Goal: Transaction & Acquisition: Purchase product/service

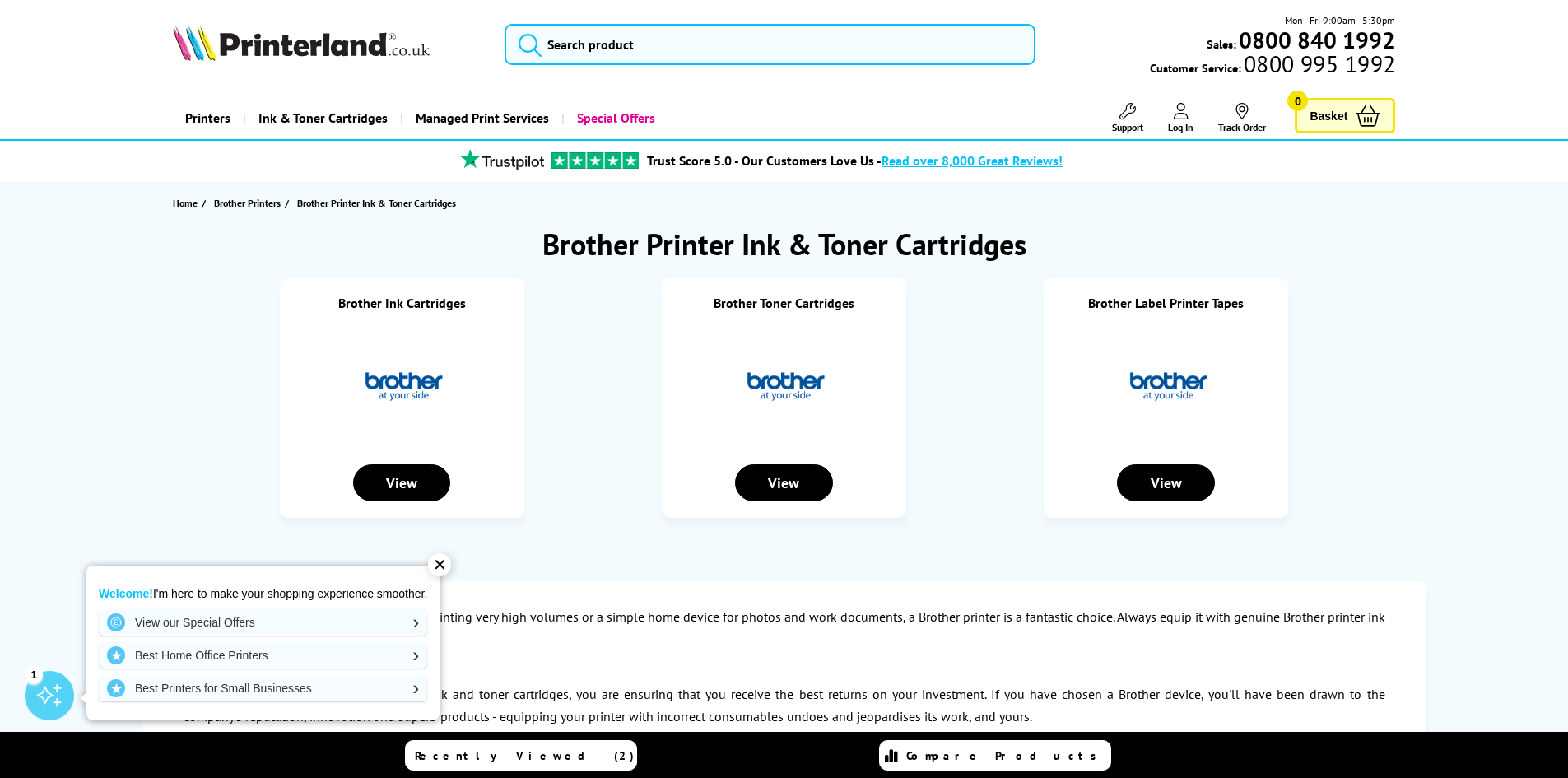
click at [445, 559] on div "✕" at bounding box center [440, 565] width 23 height 23
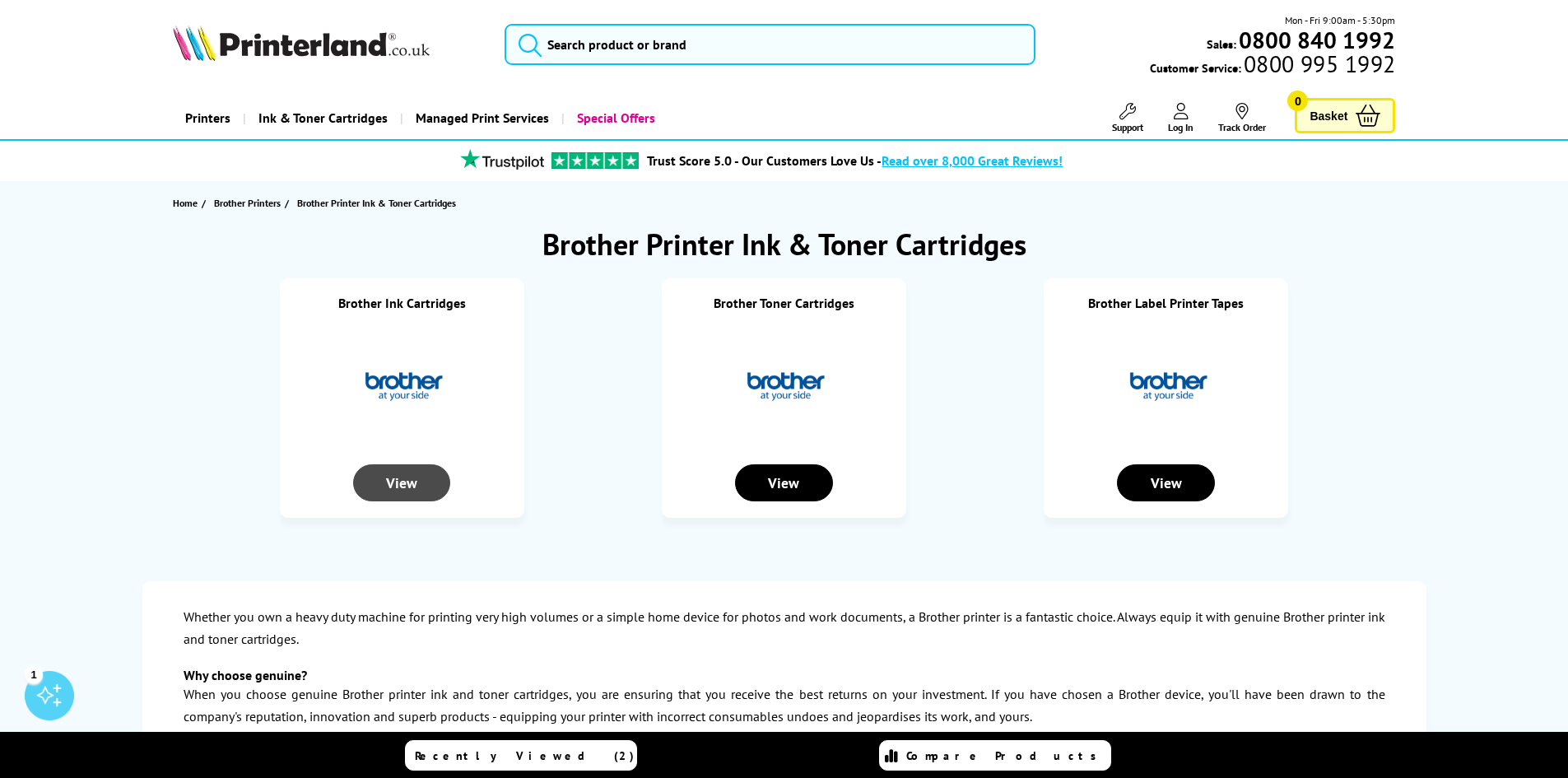
click at [418, 485] on div "View" at bounding box center [402, 483] width 97 height 37
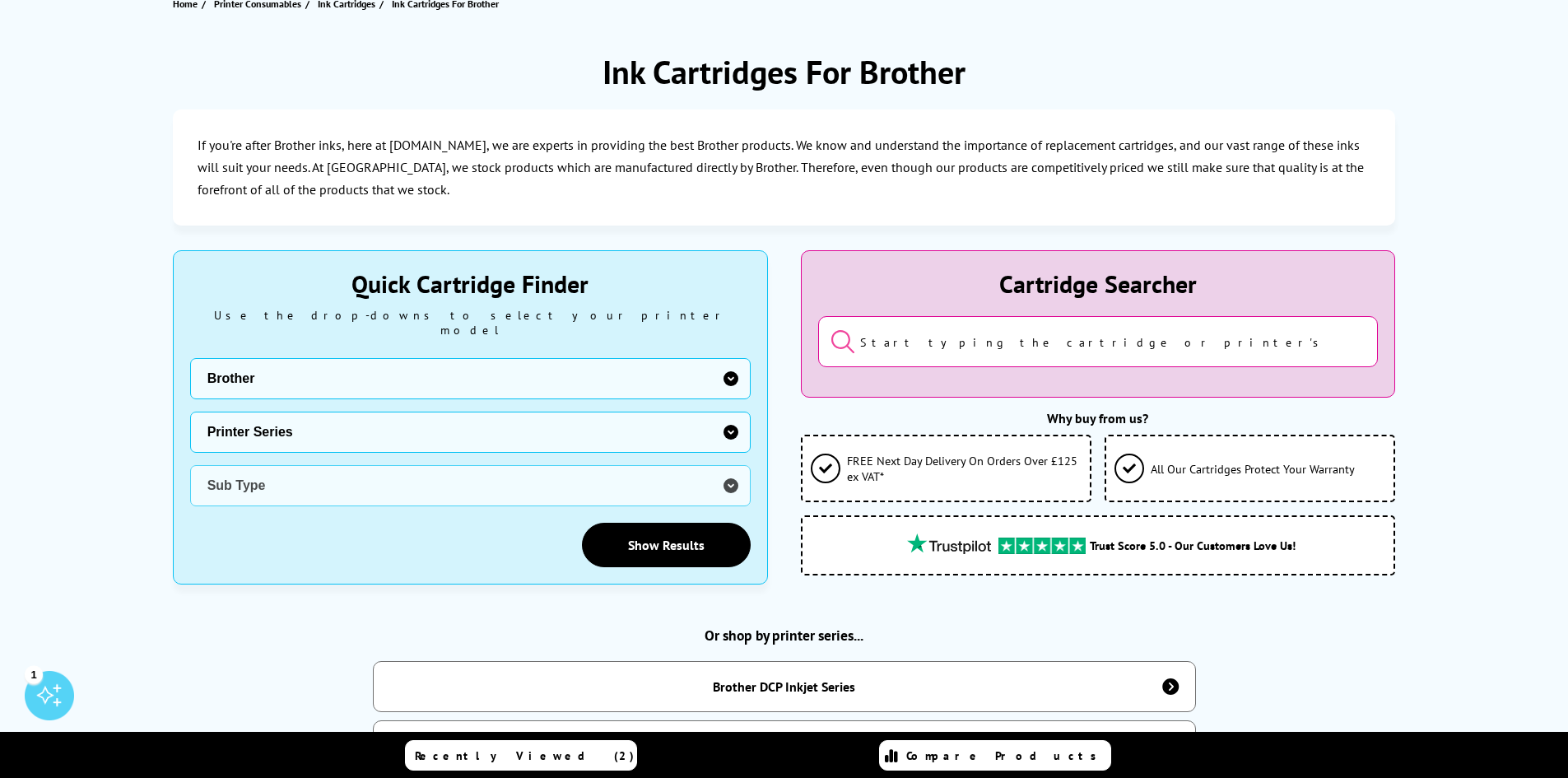
scroll to position [247, 0]
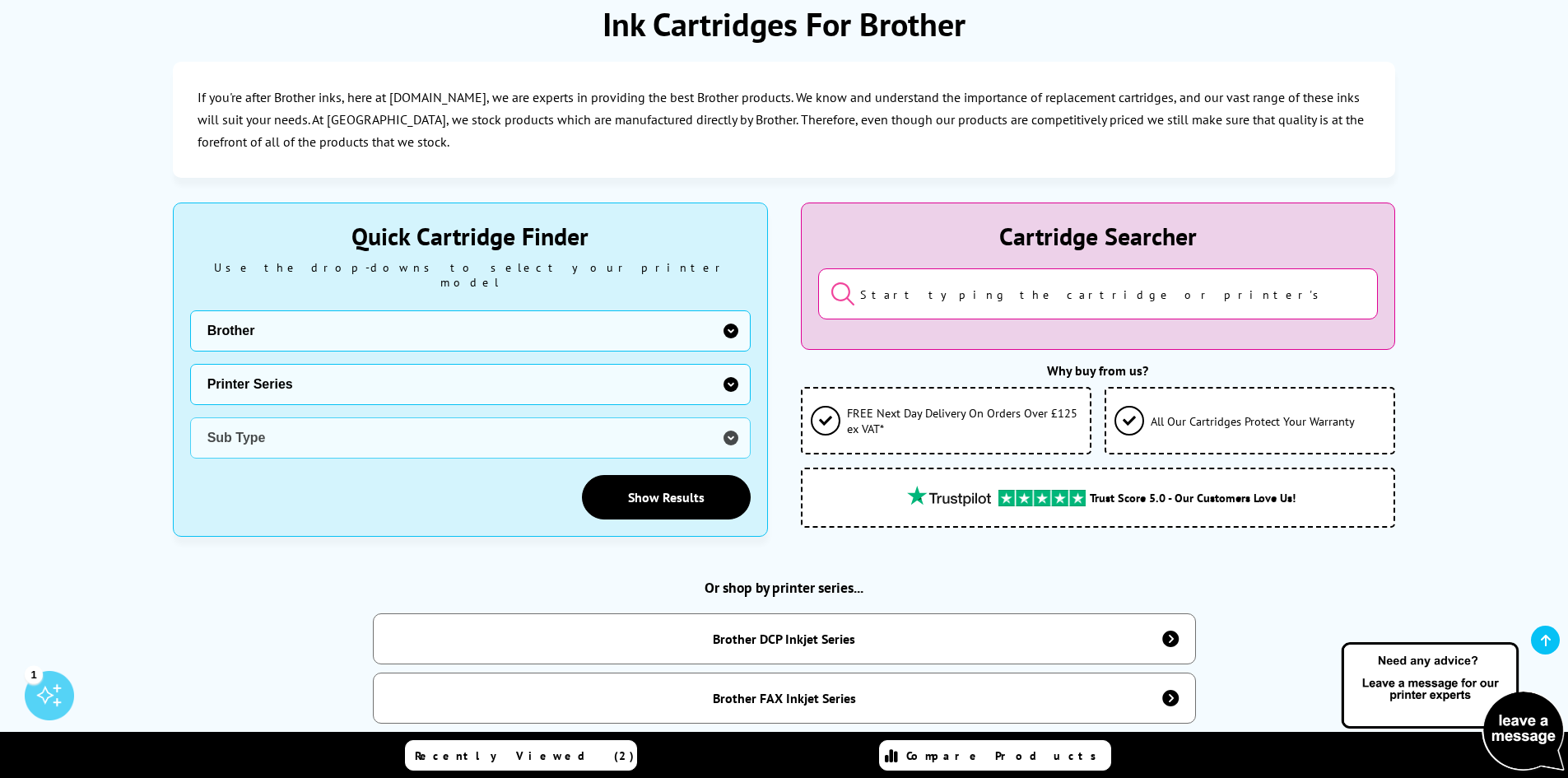
click at [732, 367] on select "Printer Series DCP Inkjet Series FAX Inkjet Series HL Inkjet Series MFC Inkjet …" at bounding box center [471, 384] width 561 height 41
select select "32912"
click at [190, 364] on select "Printer Series DCP Inkjet Series FAX Inkjet Series HL Inkjet Series MFC Inkjet …" at bounding box center [471, 384] width 561 height 41
click at [733, 418] on select "Sub Type Brother MFC-210 Brother MFC-235C Brother MFC-240 Brother MFC-250C Brot…" at bounding box center [471, 438] width 561 height 41
select select "32883"
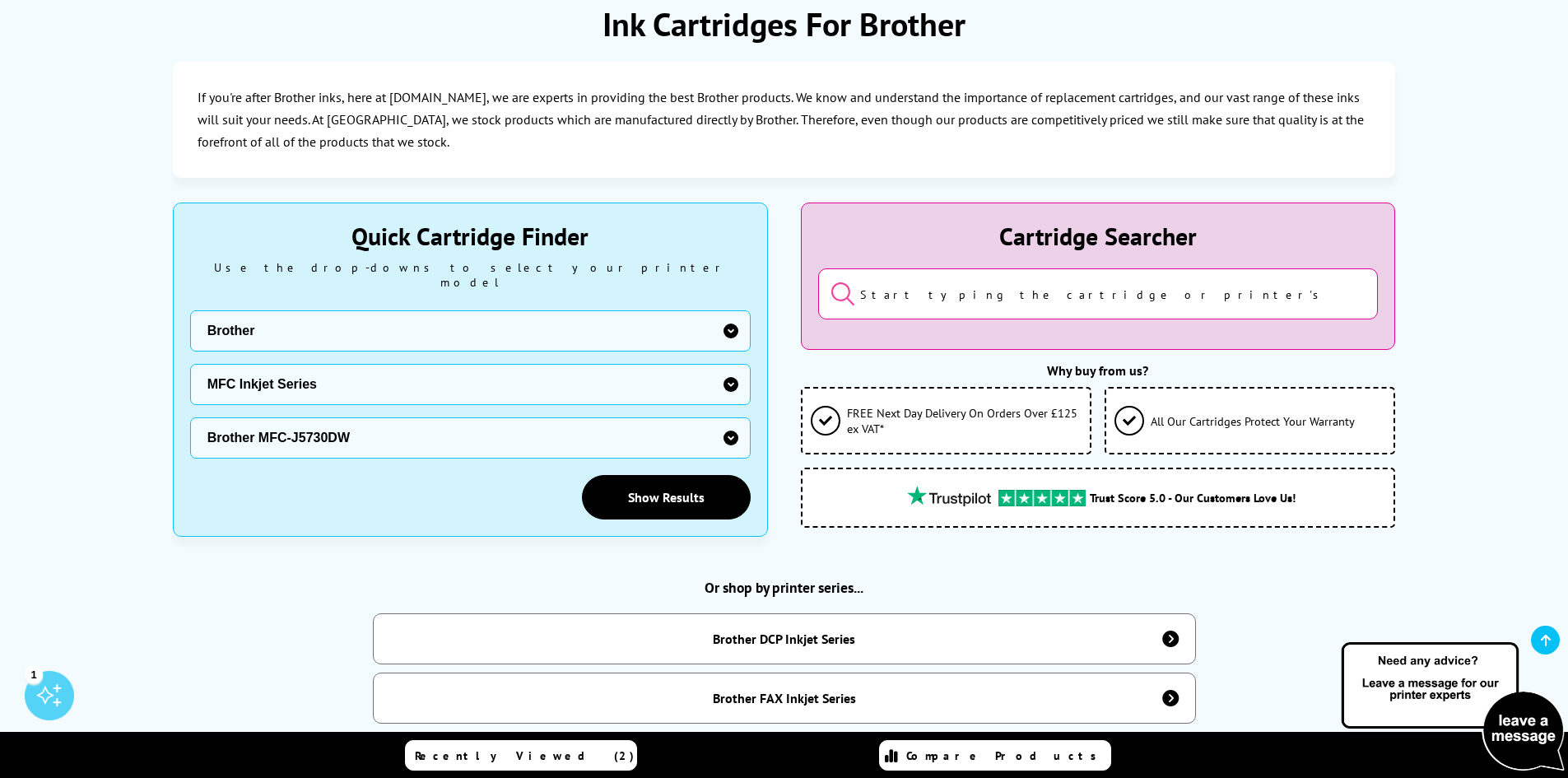
click at [190, 418] on select "Sub Type Brother MFC-210 Brother MFC-235C Brother MFC-240 Brother MFC-250C Brot…" at bounding box center [471, 438] width 561 height 41
click at [649, 481] on link "Show Results" at bounding box center [665, 497] width 168 height 44
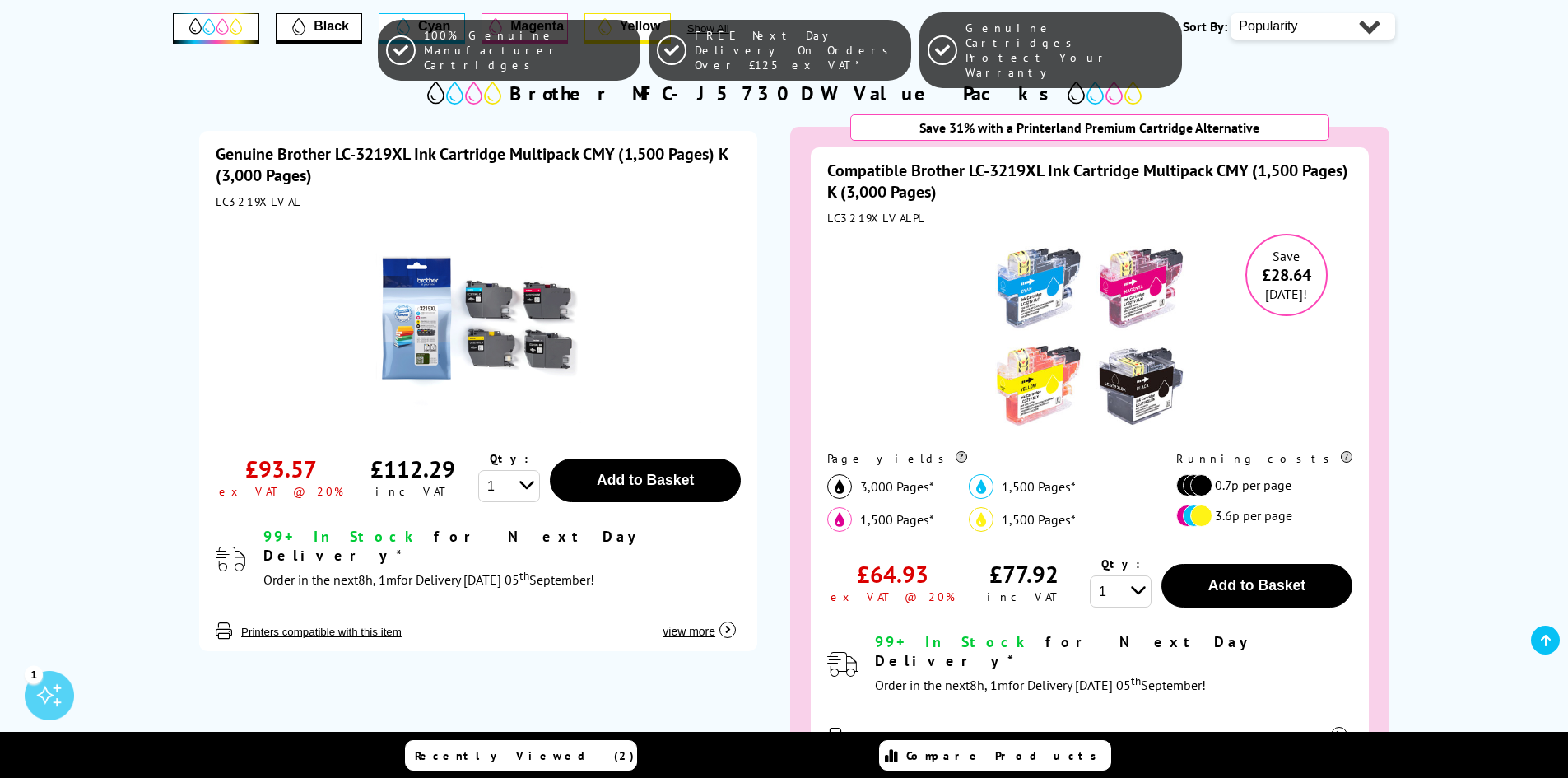
scroll to position [411, 0]
